Goal: Navigation & Orientation: Find specific page/section

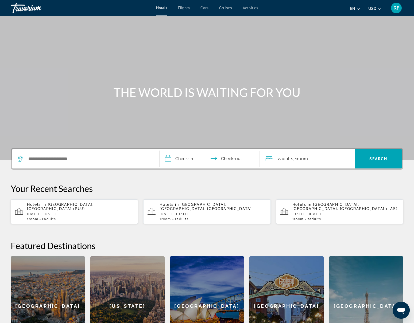
click at [393, 10] on span "RF" at bounding box center [396, 7] width 6 height 5
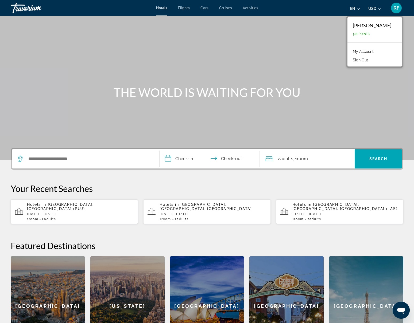
click at [364, 52] on link "My Account" at bounding box center [363, 51] width 26 height 7
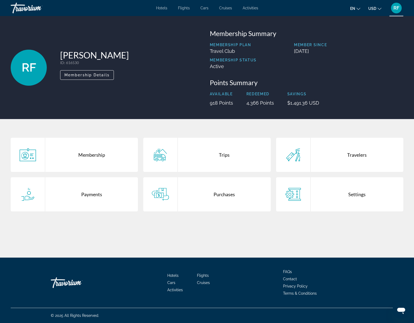
click at [163, 9] on span "Hotels" at bounding box center [161, 8] width 11 height 4
